Goal: Task Accomplishment & Management: Manage account settings

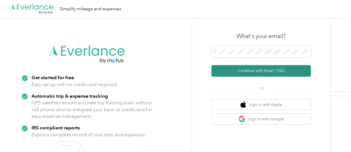
click at [244, 67] on button "Continue with Email / SSO" at bounding box center [260, 71] width 99 height 12
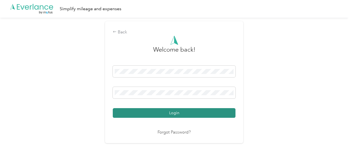
click at [183, 115] on button "Login" at bounding box center [174, 113] width 123 height 10
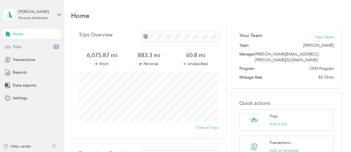
click at [36, 45] on div "Trips 3" at bounding box center [32, 47] width 58 height 10
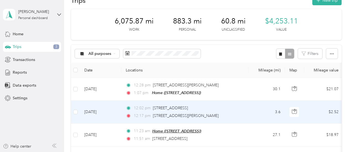
scroll to position [28, 0]
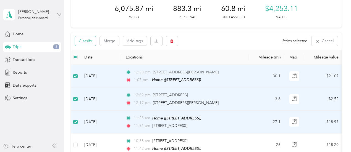
click at [88, 42] on button "Classify" at bounding box center [85, 41] width 21 height 10
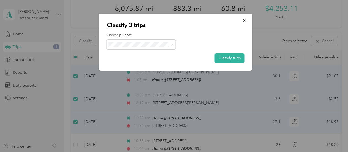
click at [122, 51] on li "Cuyahoga DD" at bounding box center [141, 55] width 69 height 10
click at [223, 58] on button "Classify trips" at bounding box center [230, 58] width 30 height 10
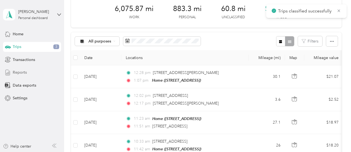
click at [32, 73] on div "Reports" at bounding box center [32, 73] width 58 height 10
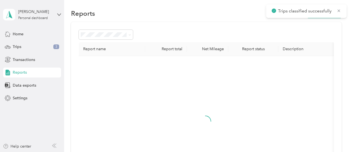
scroll to position [28, 0]
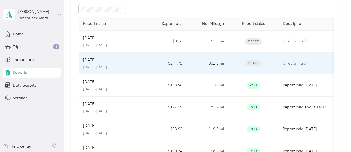
click at [135, 66] on p "[DATE] - [DATE]" at bounding box center [112, 67] width 58 height 5
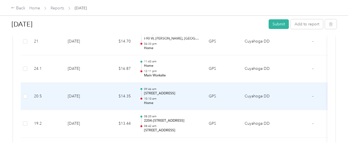
scroll to position [690, 0]
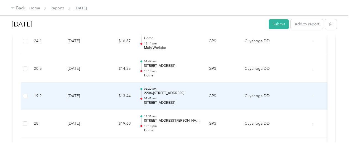
click at [156, 91] on p "2204–[STREET_ADDRESS]" at bounding box center [172, 93] width 56 height 5
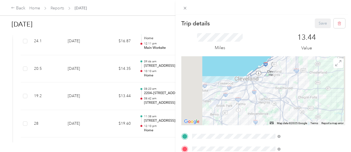
click at [279, 79] on div "Home [STREET_ADDRESS]" at bounding box center [278, 74] width 35 height 12
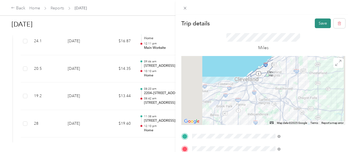
click at [321, 25] on button "Save" at bounding box center [323, 24] width 16 height 10
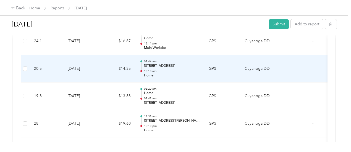
scroll to position [663, 0]
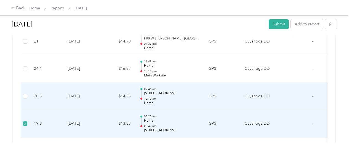
click at [26, 97] on td at bounding box center [25, 97] width 9 height 28
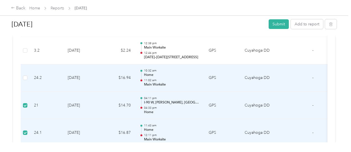
scroll to position [534, 0]
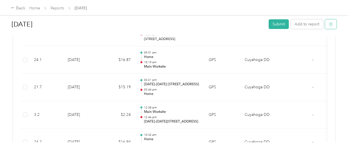
click at [331, 25] on icon "button" at bounding box center [331, 24] width 0 height 1
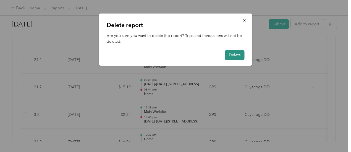
click at [234, 53] on button "Delete" at bounding box center [235, 55] width 20 height 10
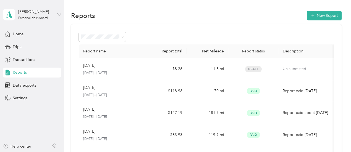
click at [57, 16] on icon at bounding box center [59, 15] width 4 height 4
click at [115, 12] on div "Reports New Report" at bounding box center [206, 16] width 270 height 12
click at [121, 37] on span at bounding box center [121, 37] width 4 height 6
click at [124, 37] on icon at bounding box center [122, 37] width 2 height 2
click at [113, 98] on ol "All Reports Draft Needs approval Needs payment Approved Rejected Paid" at bounding box center [102, 73] width 47 height 68
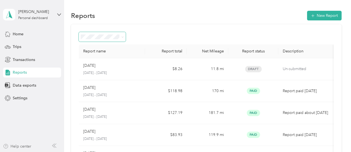
click at [26, 146] on div "Help center" at bounding box center [17, 147] width 28 height 6
click at [18, 44] on span "Trips" at bounding box center [17, 47] width 9 height 6
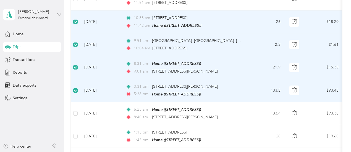
scroll to position [193, 0]
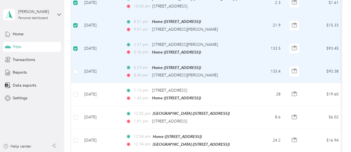
drag, startPoint x: 79, startPoint y: 71, endPoint x: 79, endPoint y: 74, distance: 3.0
click at [79, 71] on td at bounding box center [75, 71] width 9 height 23
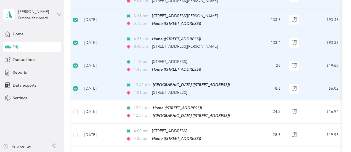
scroll to position [276, 0]
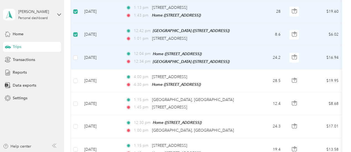
click at [75, 57] on label at bounding box center [75, 58] width 4 height 6
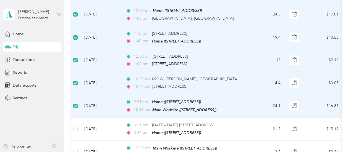
scroll to position [414, 0]
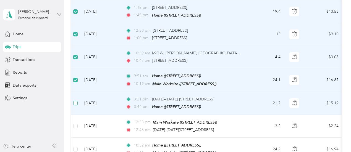
drag, startPoint x: 76, startPoint y: 99, endPoint x: 76, endPoint y: 109, distance: 9.4
click at [76, 100] on label at bounding box center [75, 103] width 4 height 6
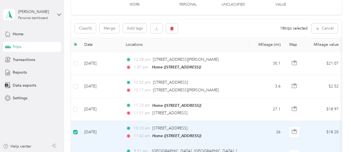
scroll to position [0, 0]
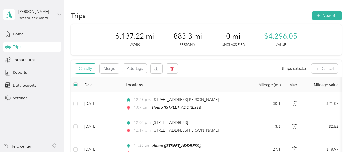
click at [83, 68] on button "Classify" at bounding box center [85, 69] width 21 height 10
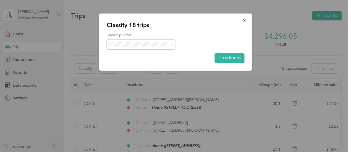
click at [116, 53] on icon at bounding box center [113, 54] width 7 height 4
click at [231, 56] on button "Classify trips" at bounding box center [230, 58] width 30 height 10
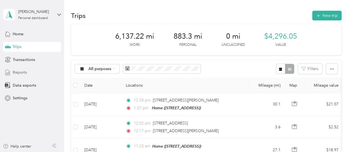
click at [22, 74] on span "Reports" at bounding box center [20, 73] width 14 height 6
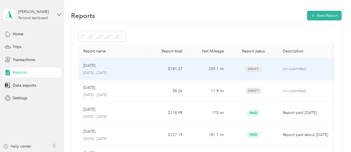
click at [111, 68] on div "[DATE]" at bounding box center [112, 66] width 58 height 6
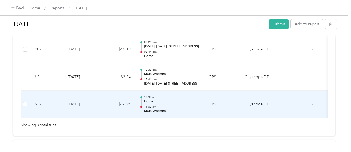
scroll to position [564, 0]
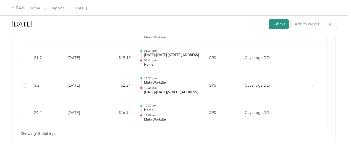
click at [280, 26] on button "Submit" at bounding box center [278, 24] width 20 height 10
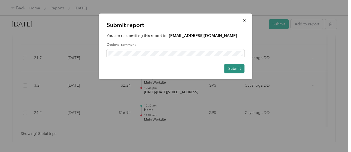
click at [238, 69] on button "Submit" at bounding box center [234, 69] width 20 height 10
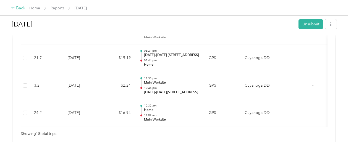
click at [14, 6] on icon at bounding box center [13, 8] width 4 height 4
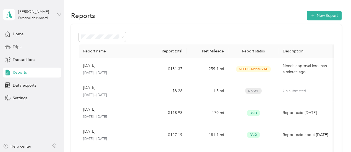
click at [22, 48] on div "Trips" at bounding box center [32, 47] width 58 height 10
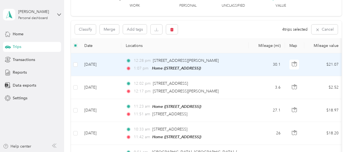
scroll to position [26, 0]
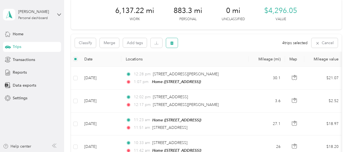
click at [175, 43] on button "button" at bounding box center [172, 43] width 12 height 10
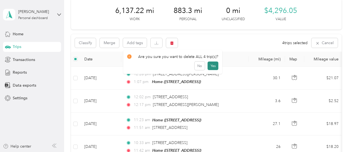
click at [210, 66] on button "Yes" at bounding box center [212, 66] width 11 height 9
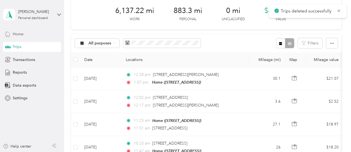
click at [26, 34] on div "Home" at bounding box center [32, 34] width 58 height 10
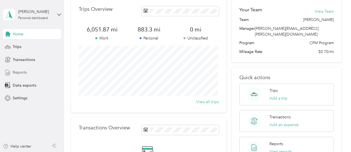
click at [22, 73] on span "Reports" at bounding box center [20, 73] width 14 height 6
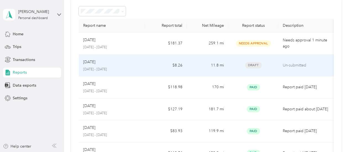
click at [132, 65] on div "Oct [DATE] - [DATE]" at bounding box center [112, 65] width 58 height 13
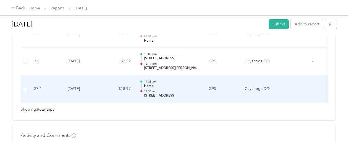
scroll to position [180, 0]
